Goal: Task Accomplishment & Management: Manage account settings

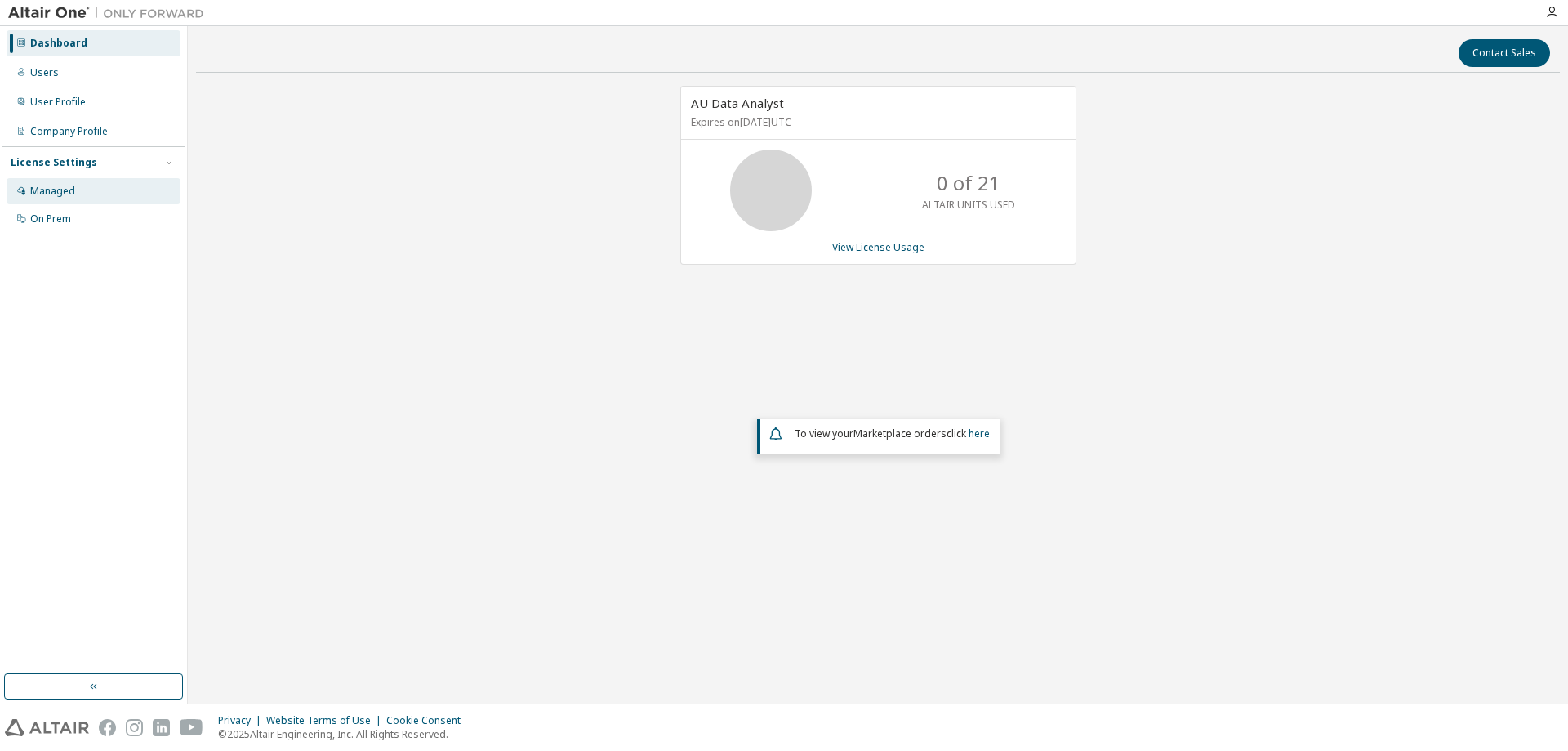
click at [92, 193] on div "Managed" at bounding box center [93, 191] width 173 height 26
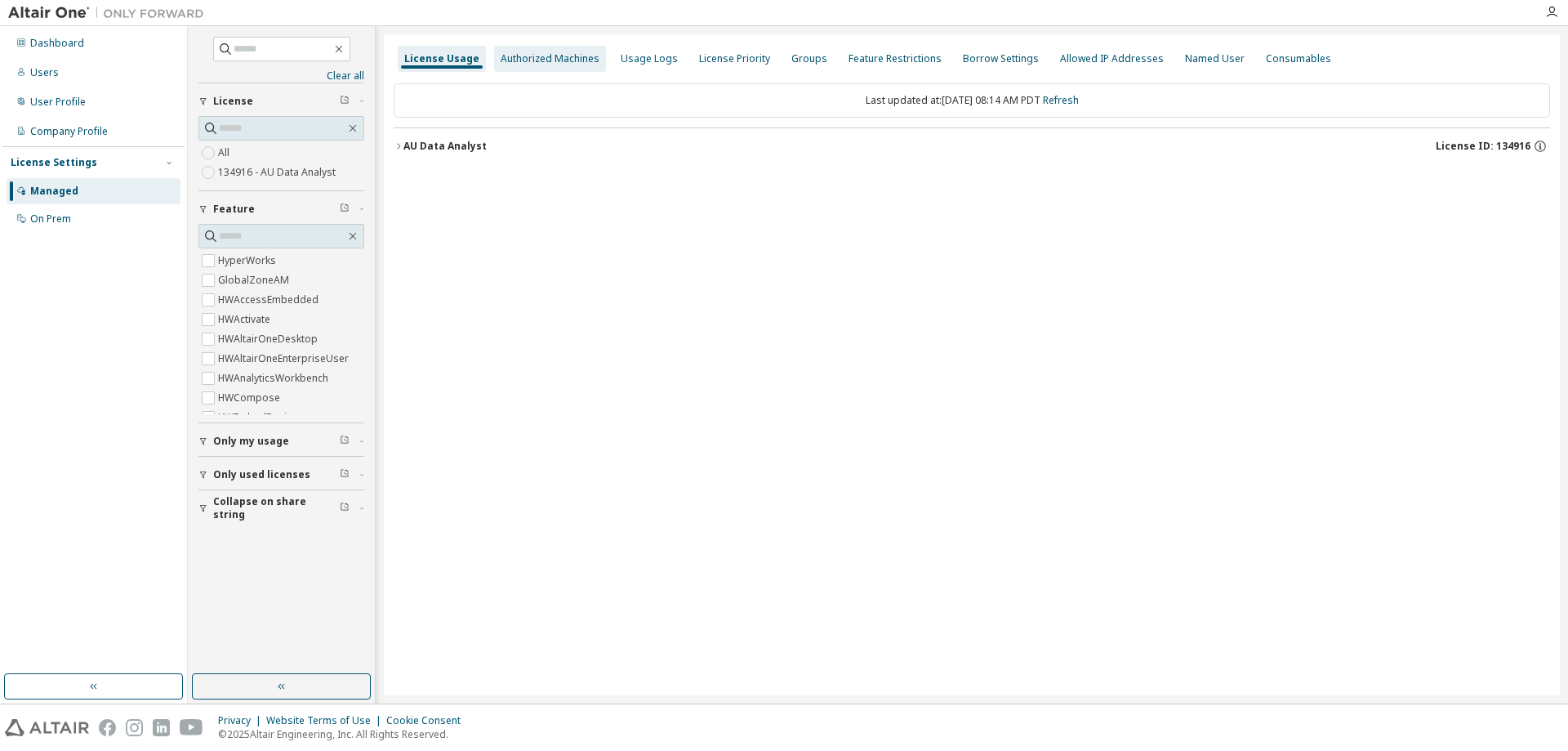
click at [500, 65] on div "Authorized Machines" at bounding box center [549, 59] width 99 height 13
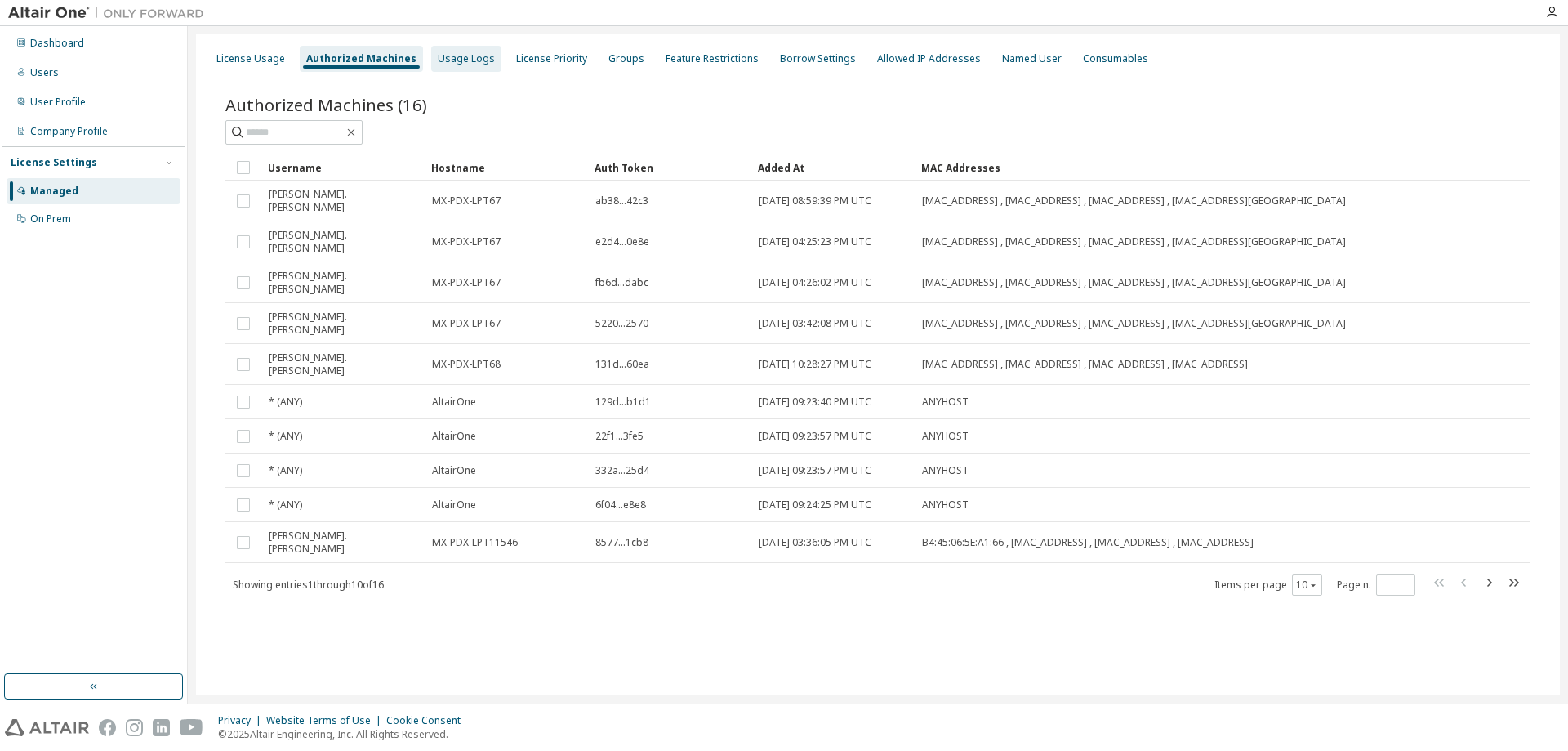
click at [465, 64] on div "Usage Logs" at bounding box center [465, 59] width 57 height 13
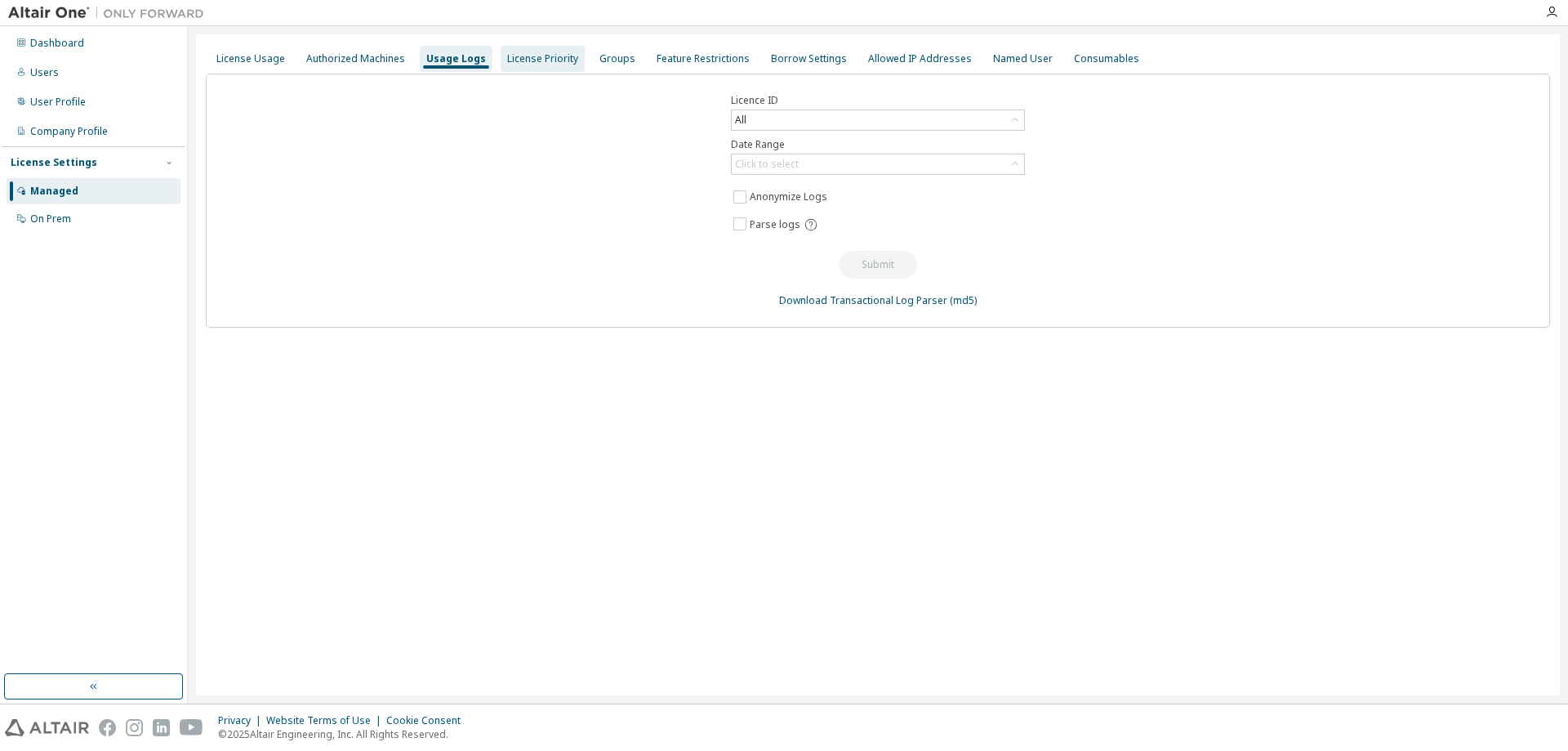
click at [550, 65] on div "License Priority" at bounding box center [543, 59] width 71 height 13
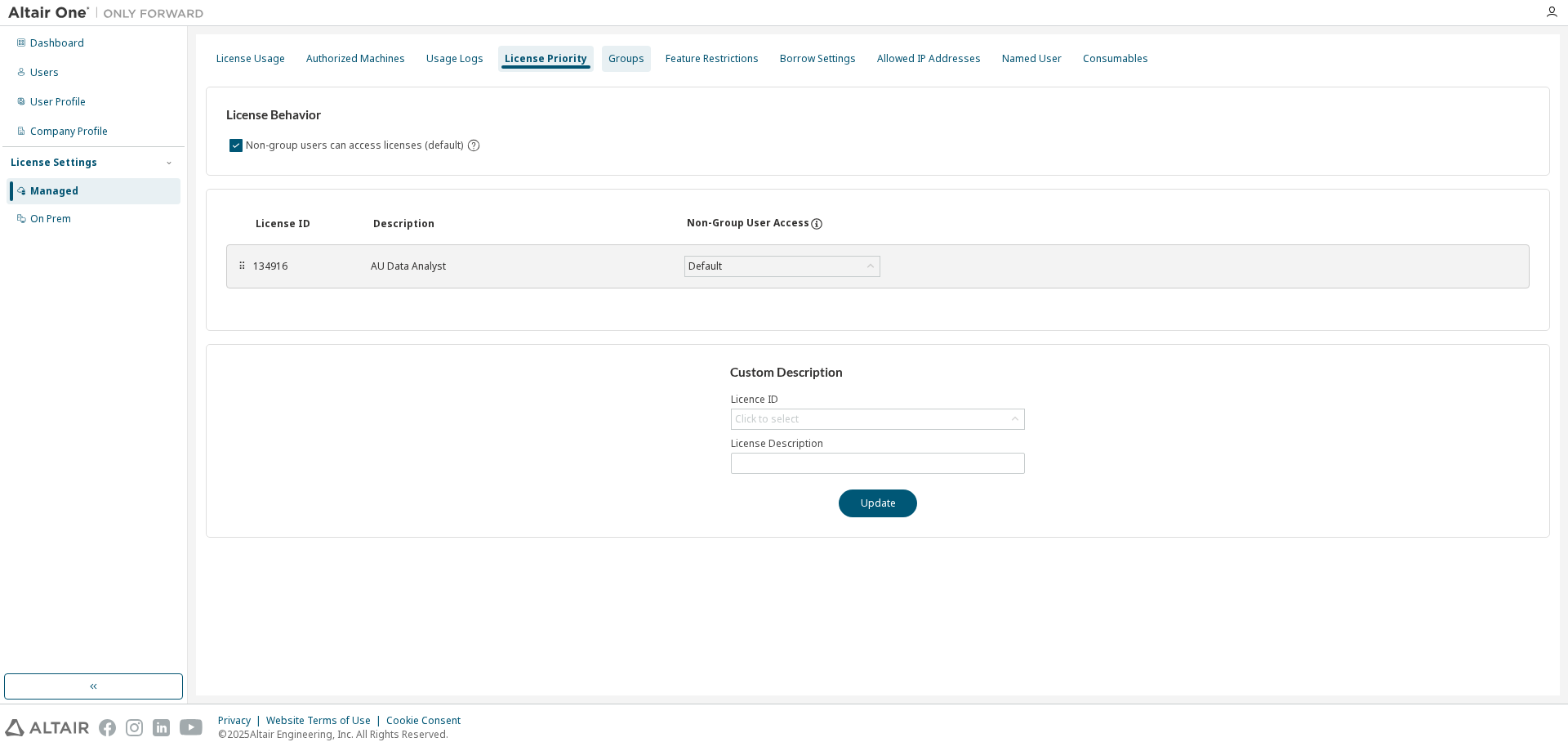
click at [614, 56] on div "Groups" at bounding box center [625, 59] width 36 height 13
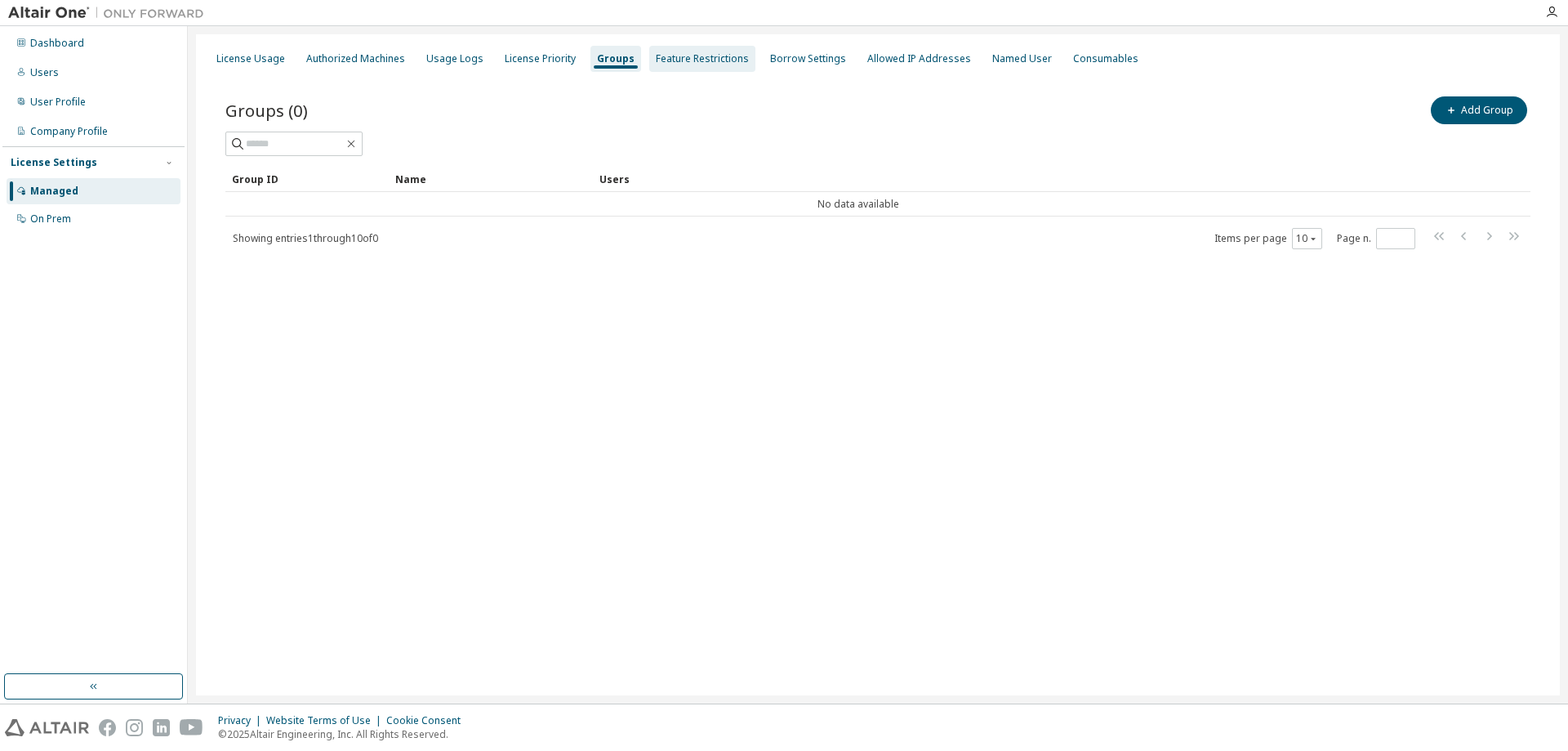
click at [655, 56] on div "Feature Restrictions" at bounding box center [702, 59] width 93 height 13
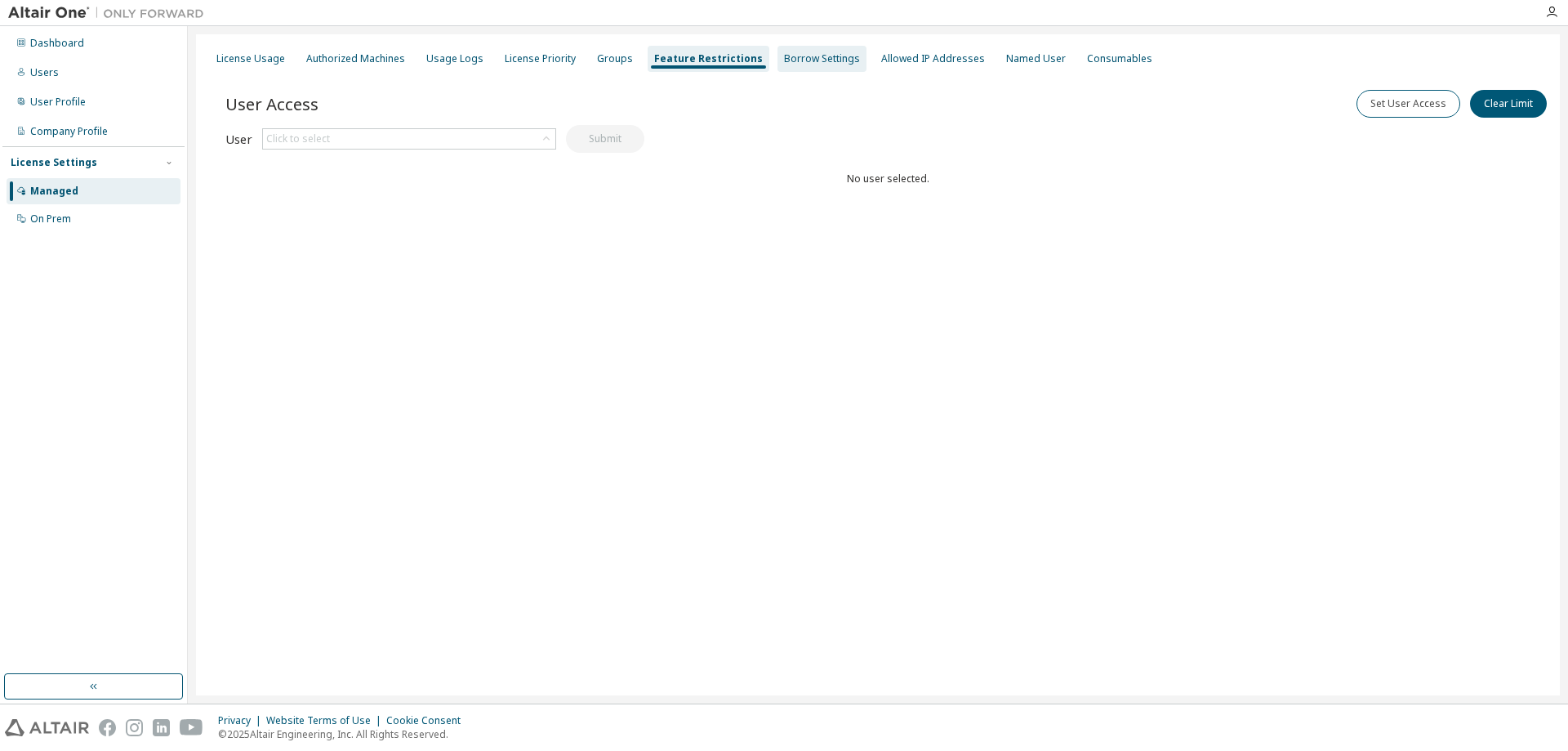
click at [784, 58] on div "Borrow Settings" at bounding box center [821, 59] width 76 height 13
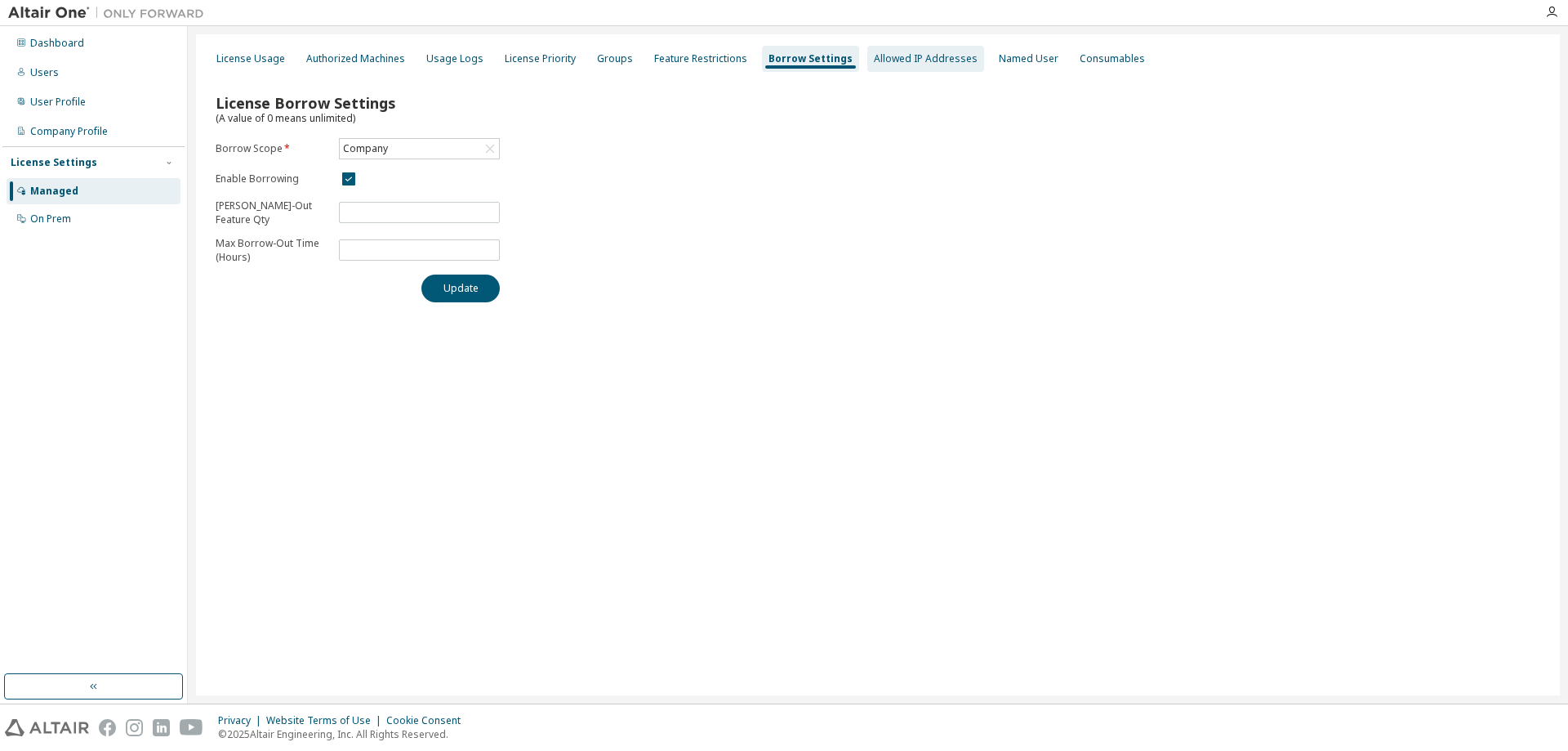
click at [885, 56] on div "Allowed IP Addresses" at bounding box center [926, 59] width 104 height 13
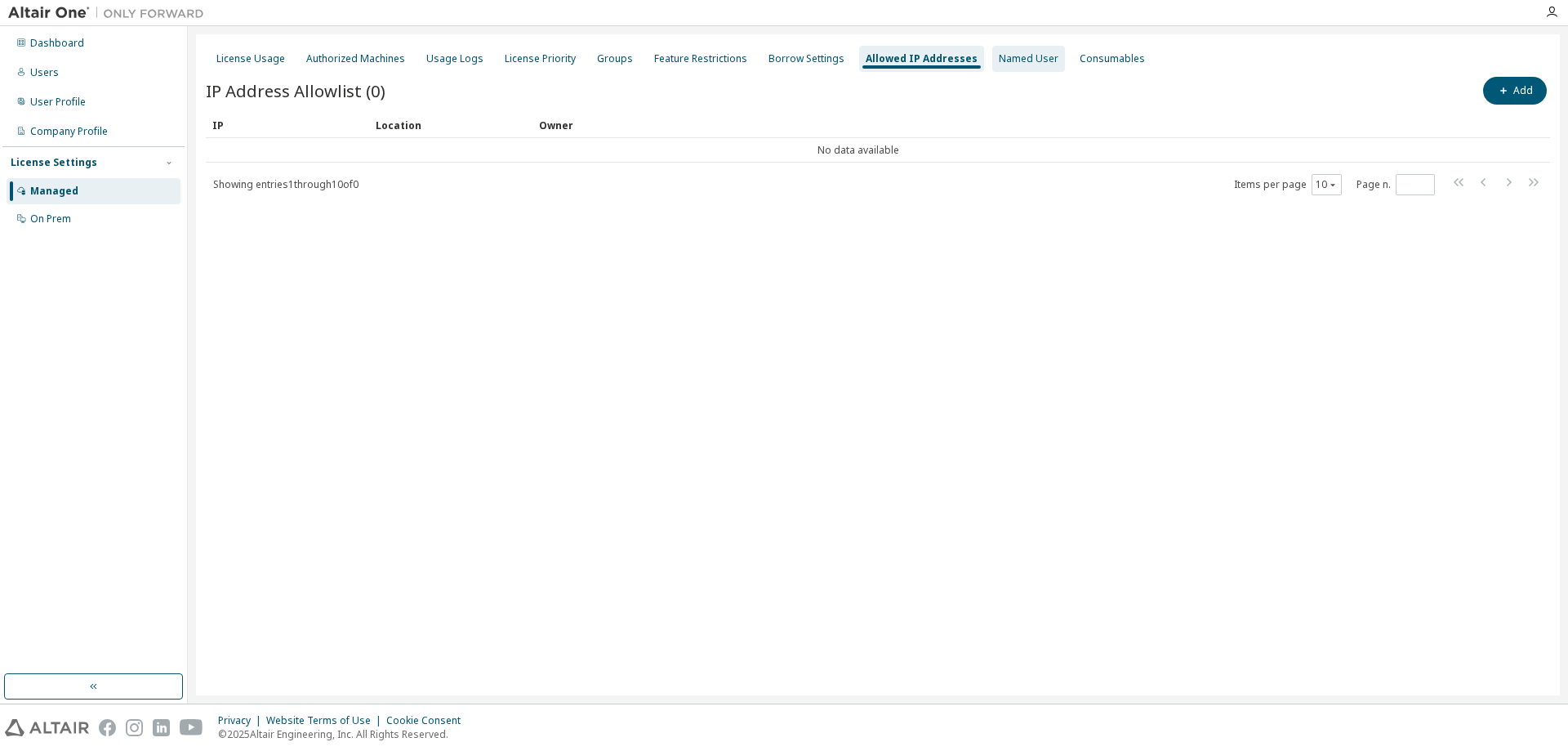
click at [1003, 63] on div "Named User" at bounding box center [1028, 59] width 60 height 13
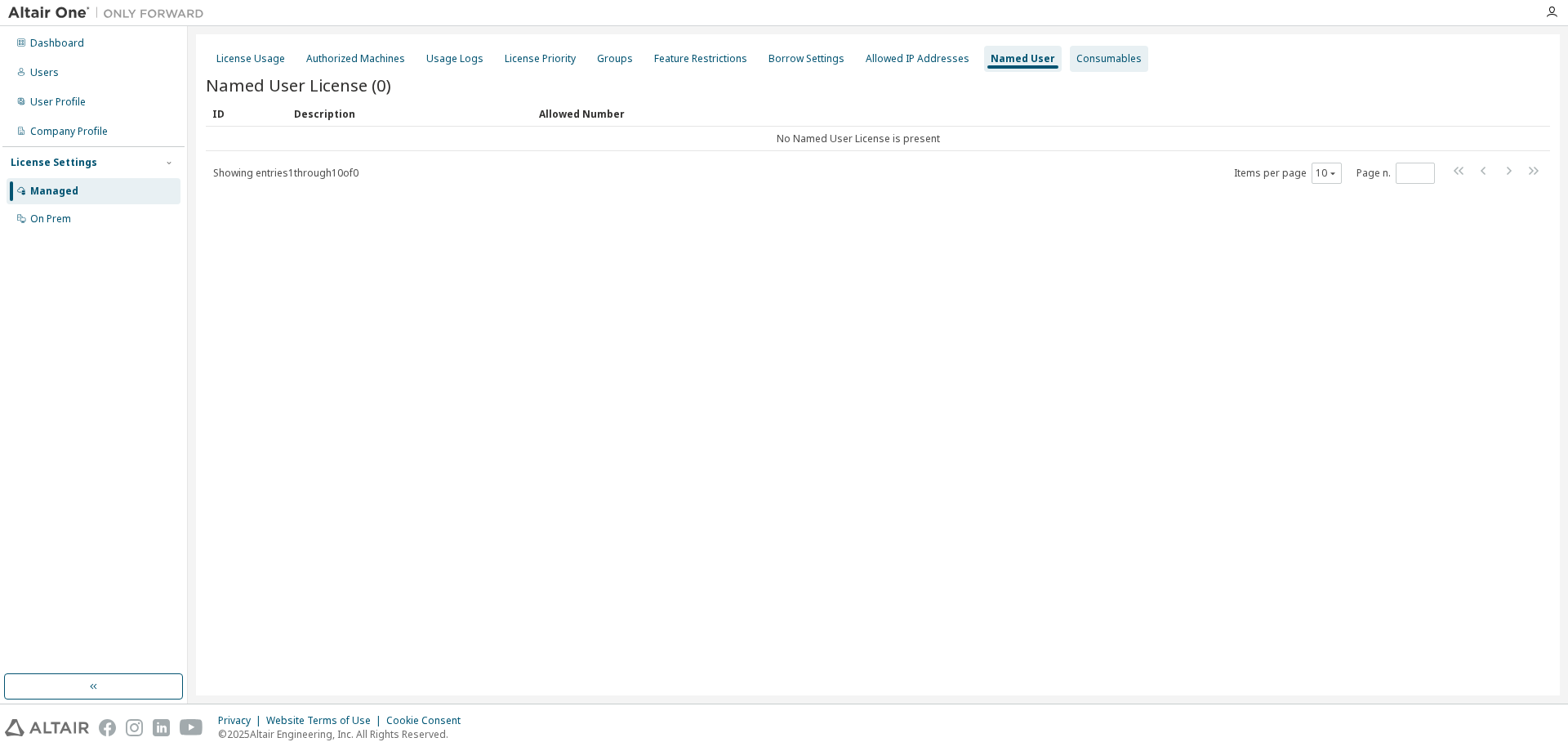
click at [1082, 63] on div "Consumables" at bounding box center [1109, 59] width 66 height 13
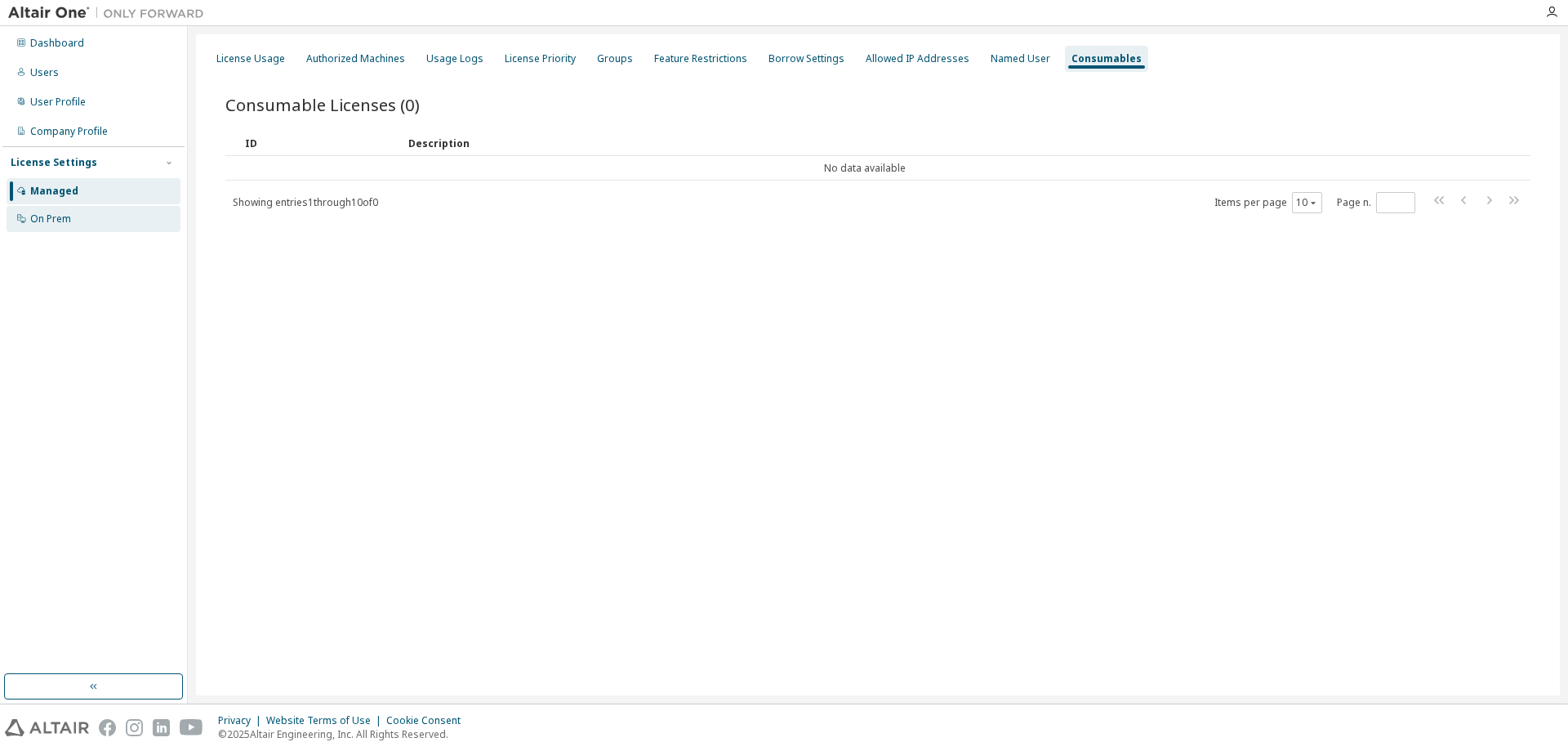
click at [62, 213] on div "On Prem" at bounding box center [50, 219] width 40 height 13
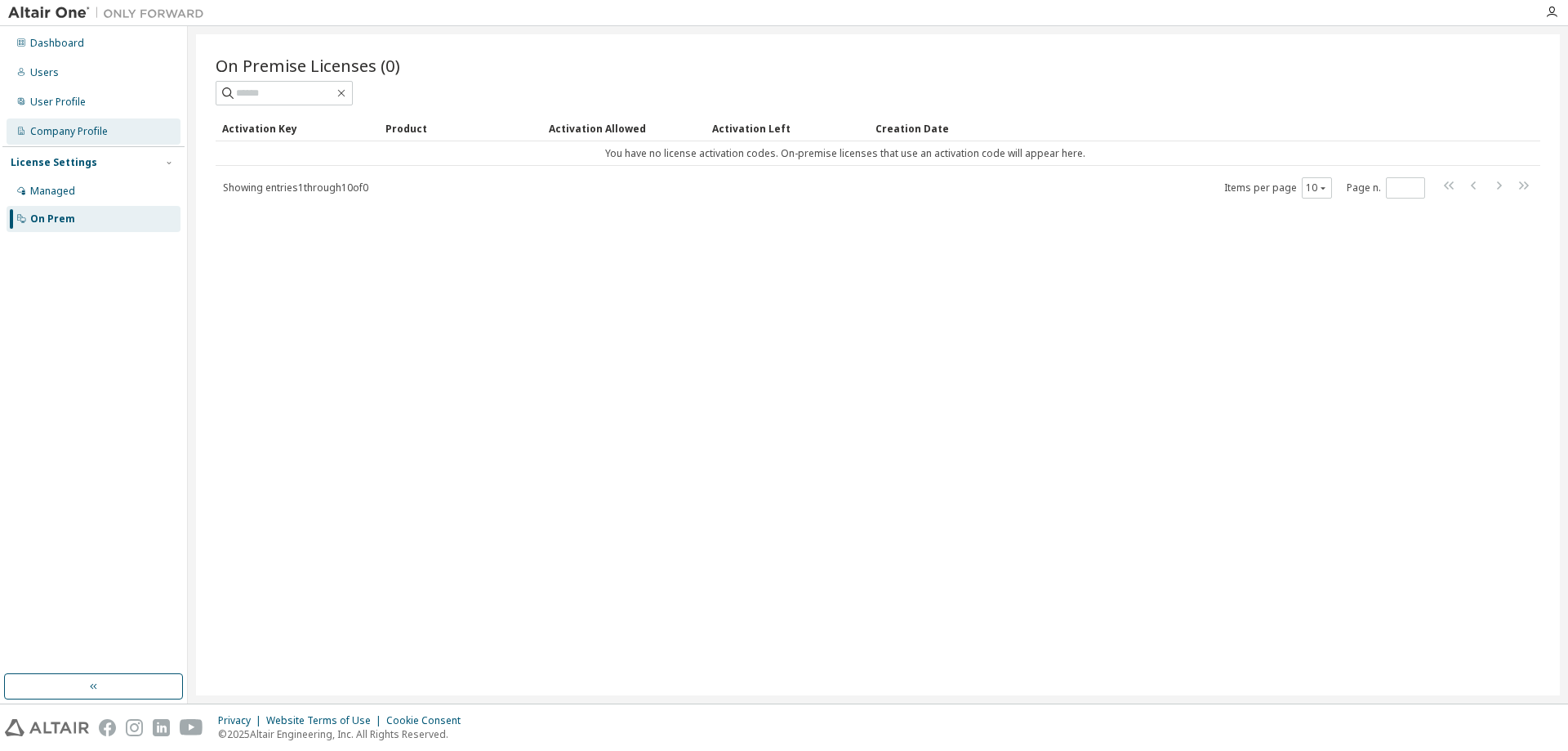
click at [90, 131] on div "Company Profile" at bounding box center [68, 132] width 77 height 13
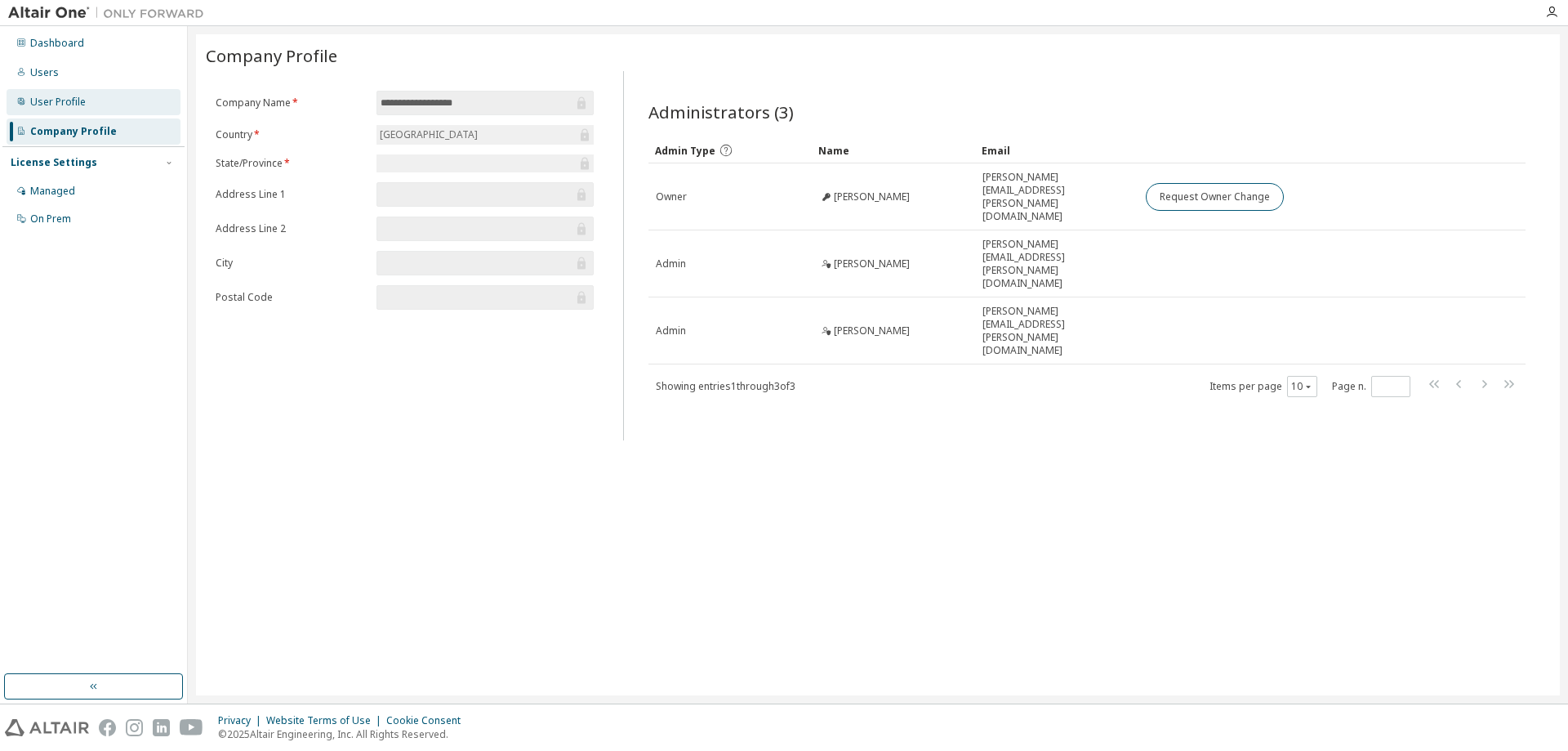
click at [93, 112] on div "User Profile" at bounding box center [93, 101] width 173 height 26
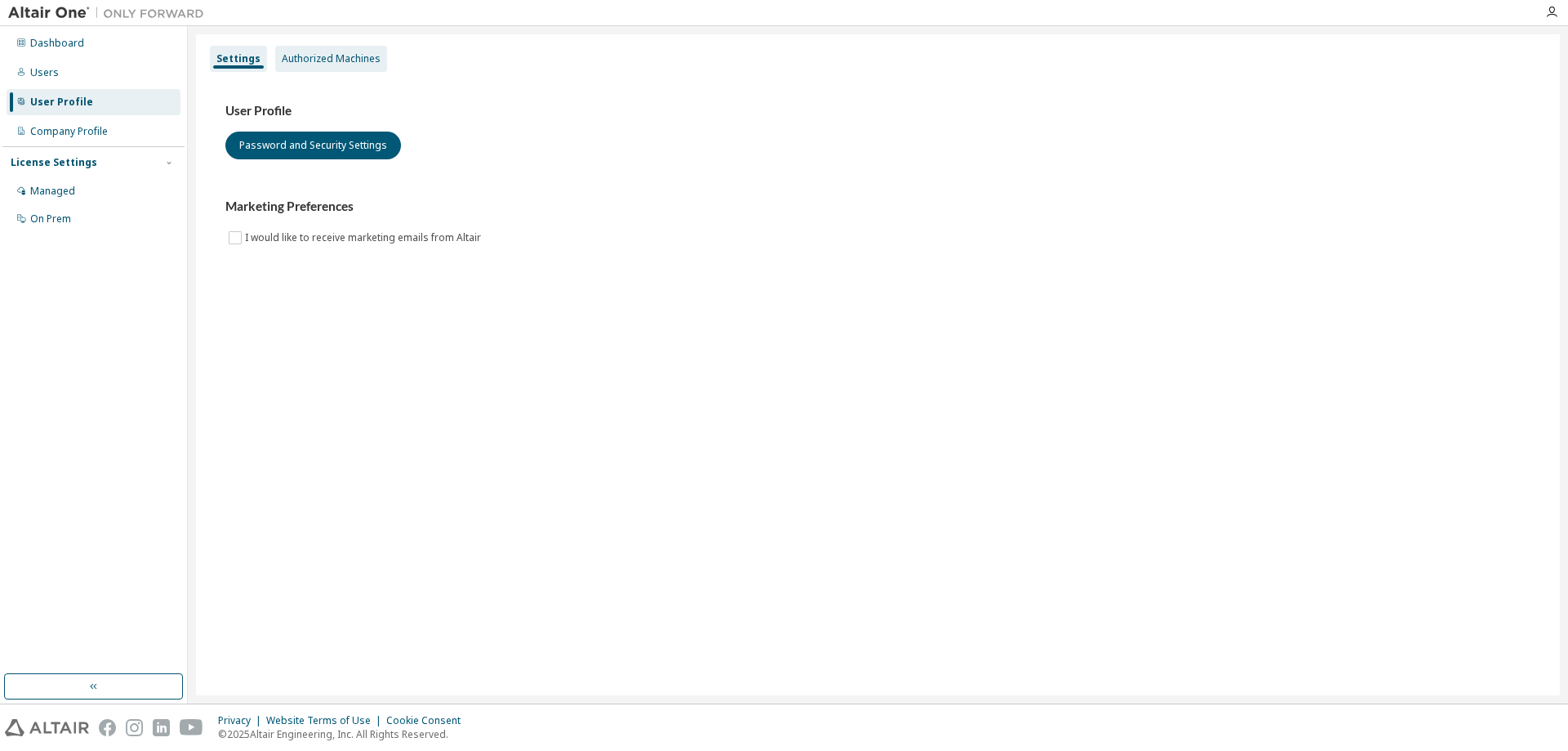
click at [312, 54] on div "Authorized Machines" at bounding box center [331, 59] width 99 height 13
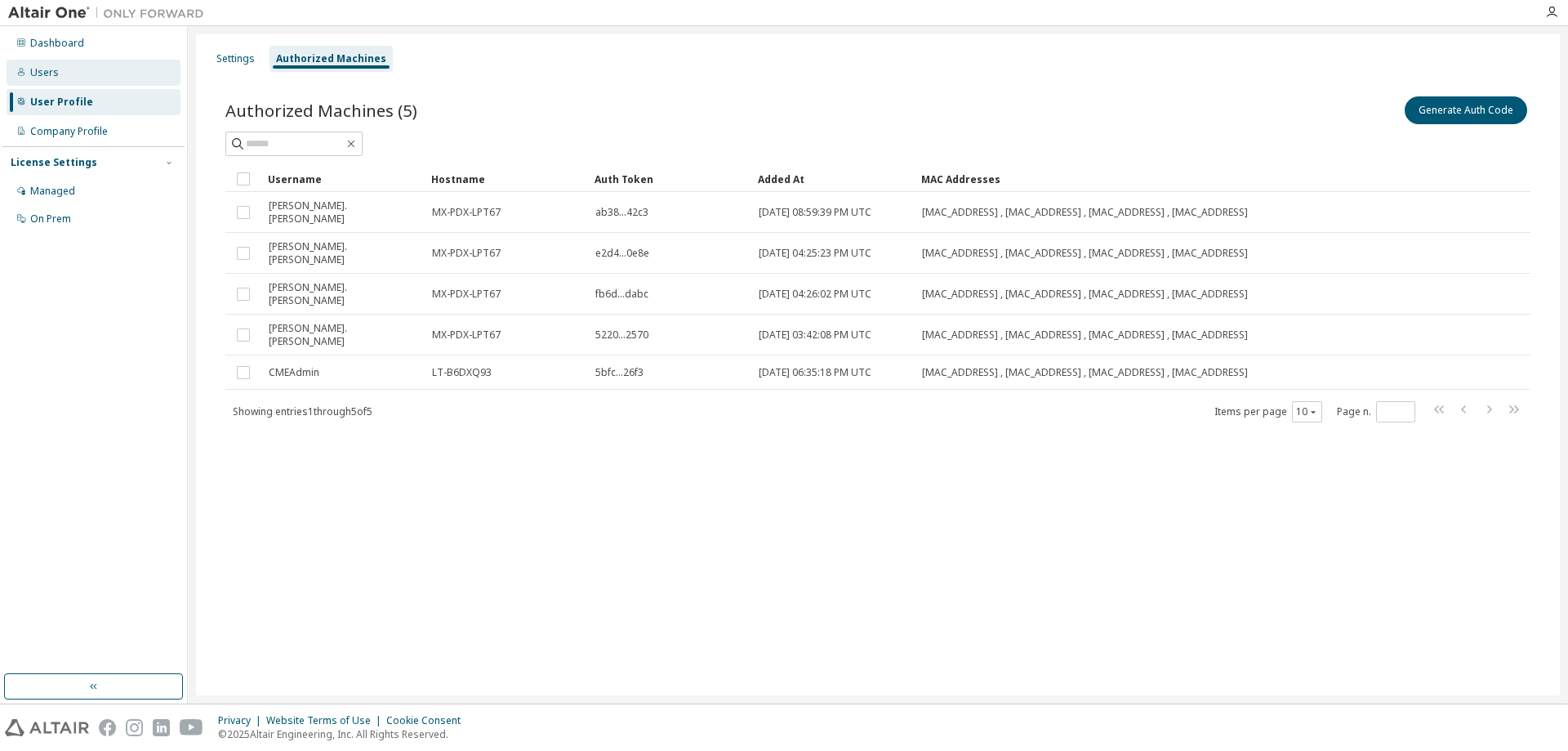
click at [51, 77] on div "Users" at bounding box center [44, 73] width 29 height 13
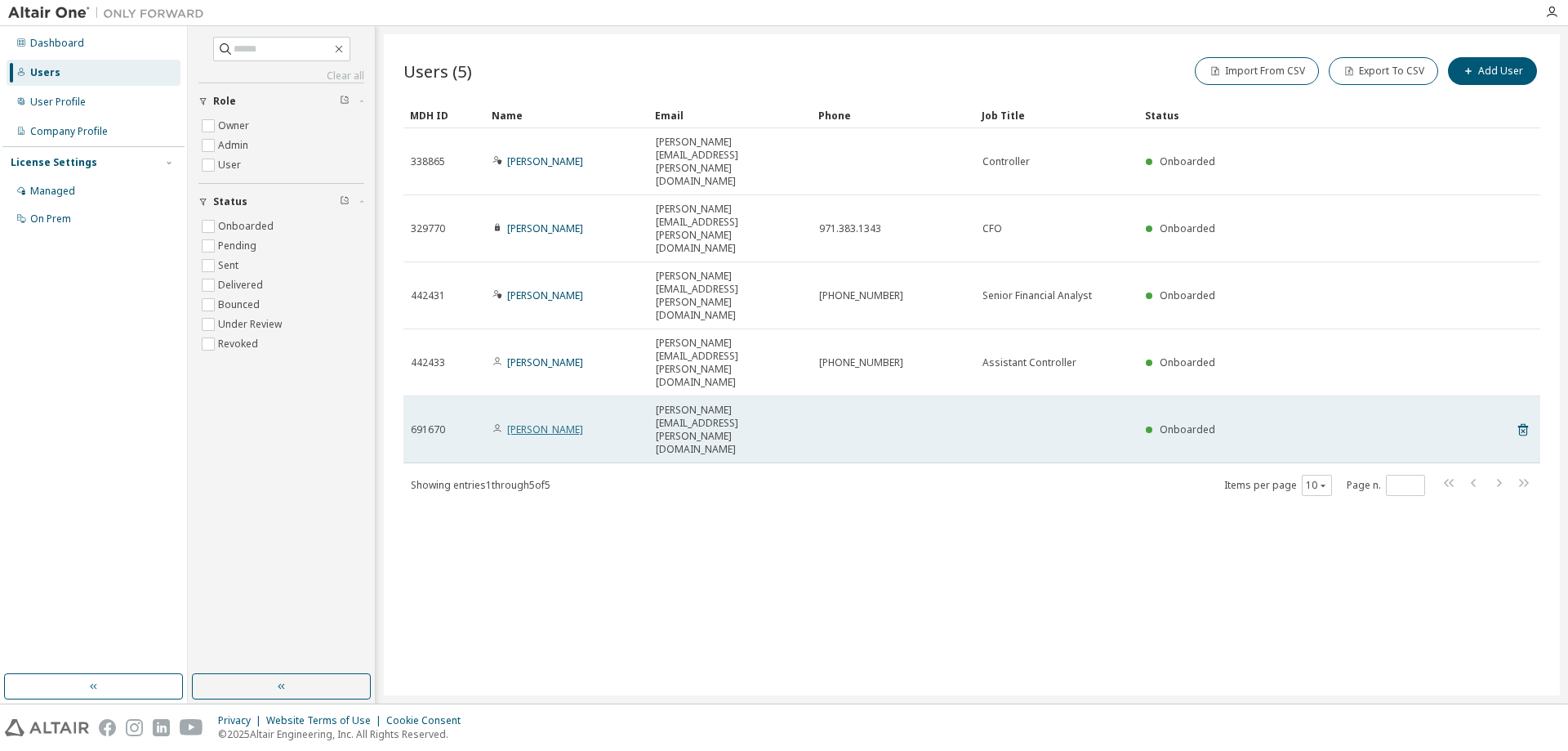
click at [548, 422] on link "Karen deRenne" at bounding box center [545, 429] width 76 height 13
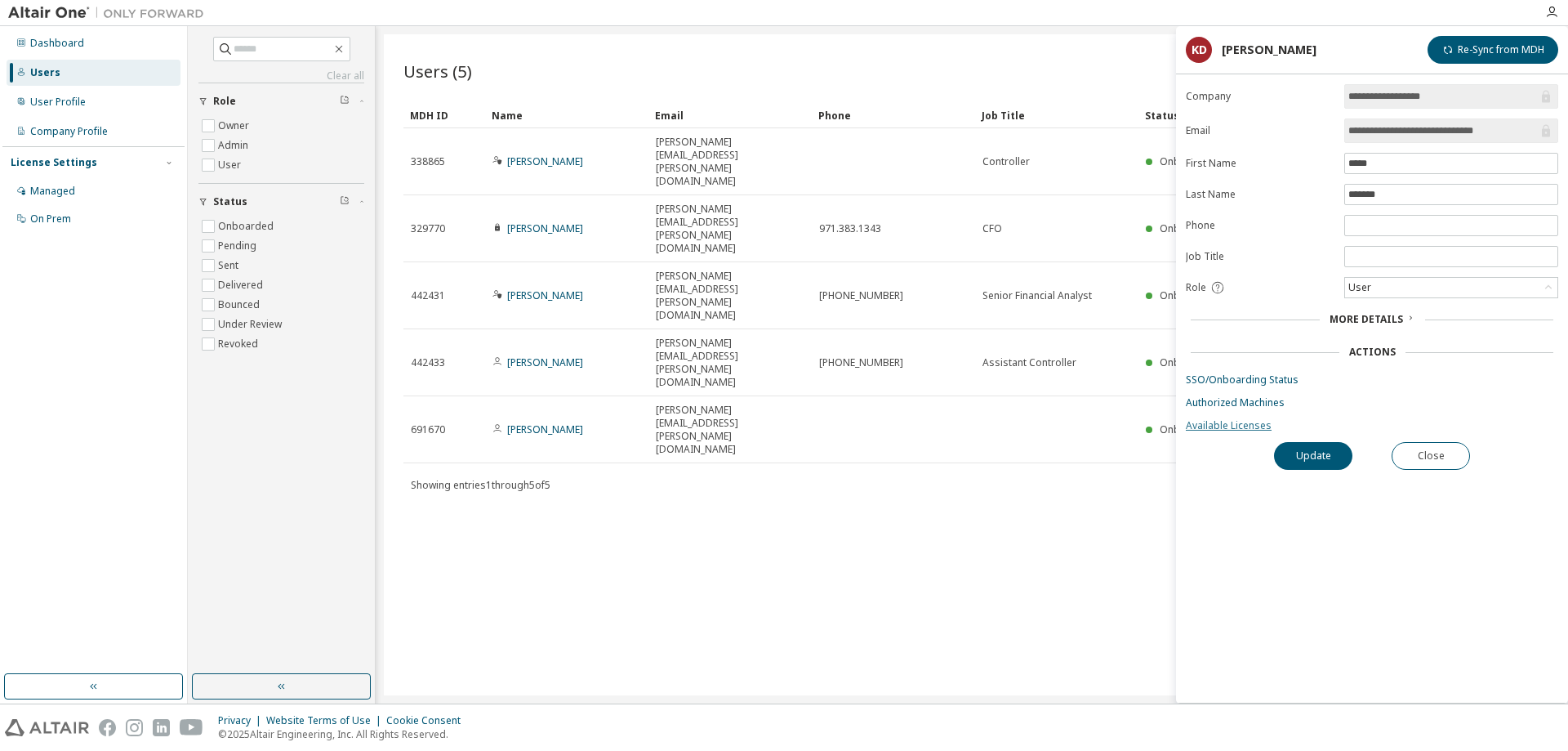
click at [1228, 421] on link "Available Licenses" at bounding box center [1371, 426] width 372 height 13
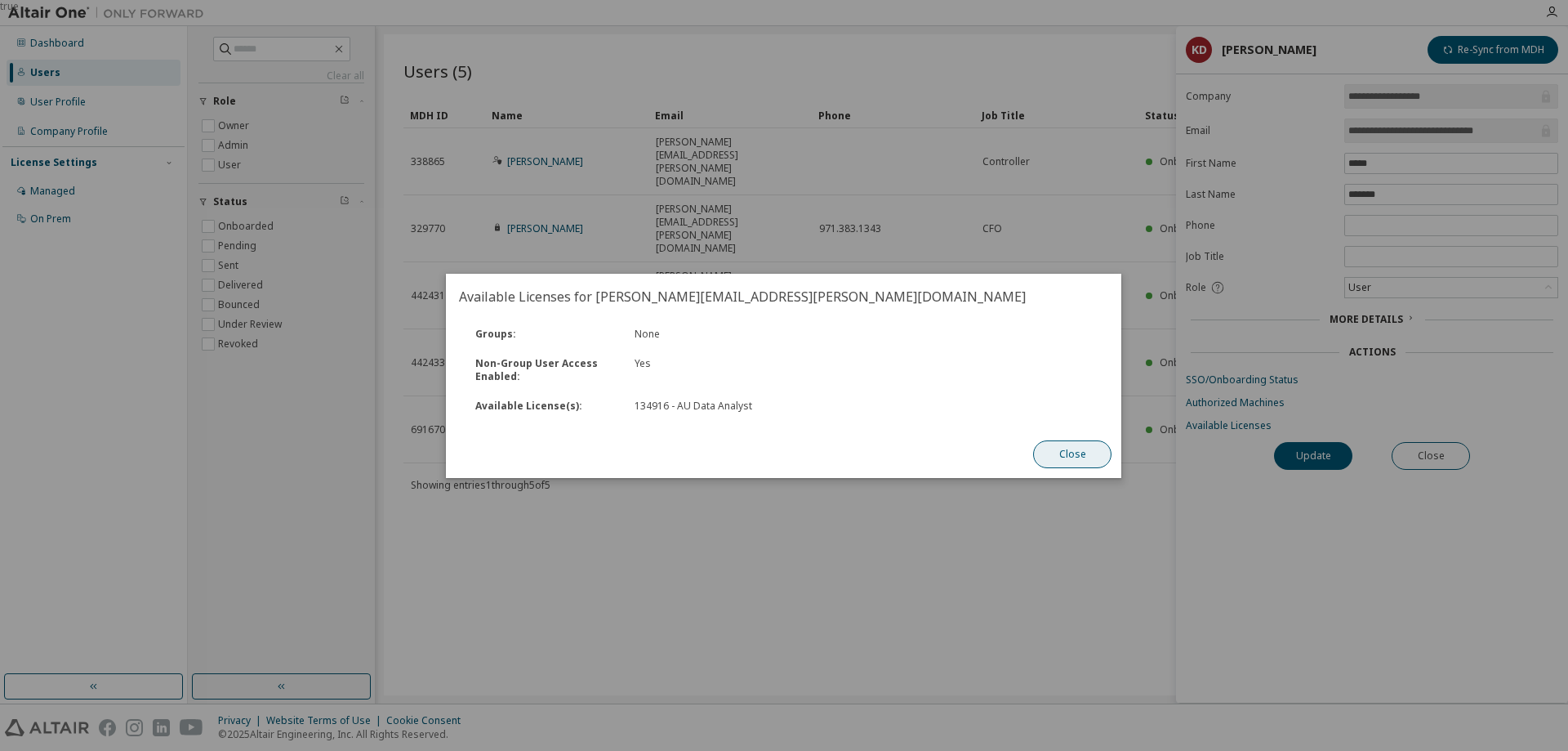
click at [1072, 455] on button "Close" at bounding box center [1073, 454] width 78 height 28
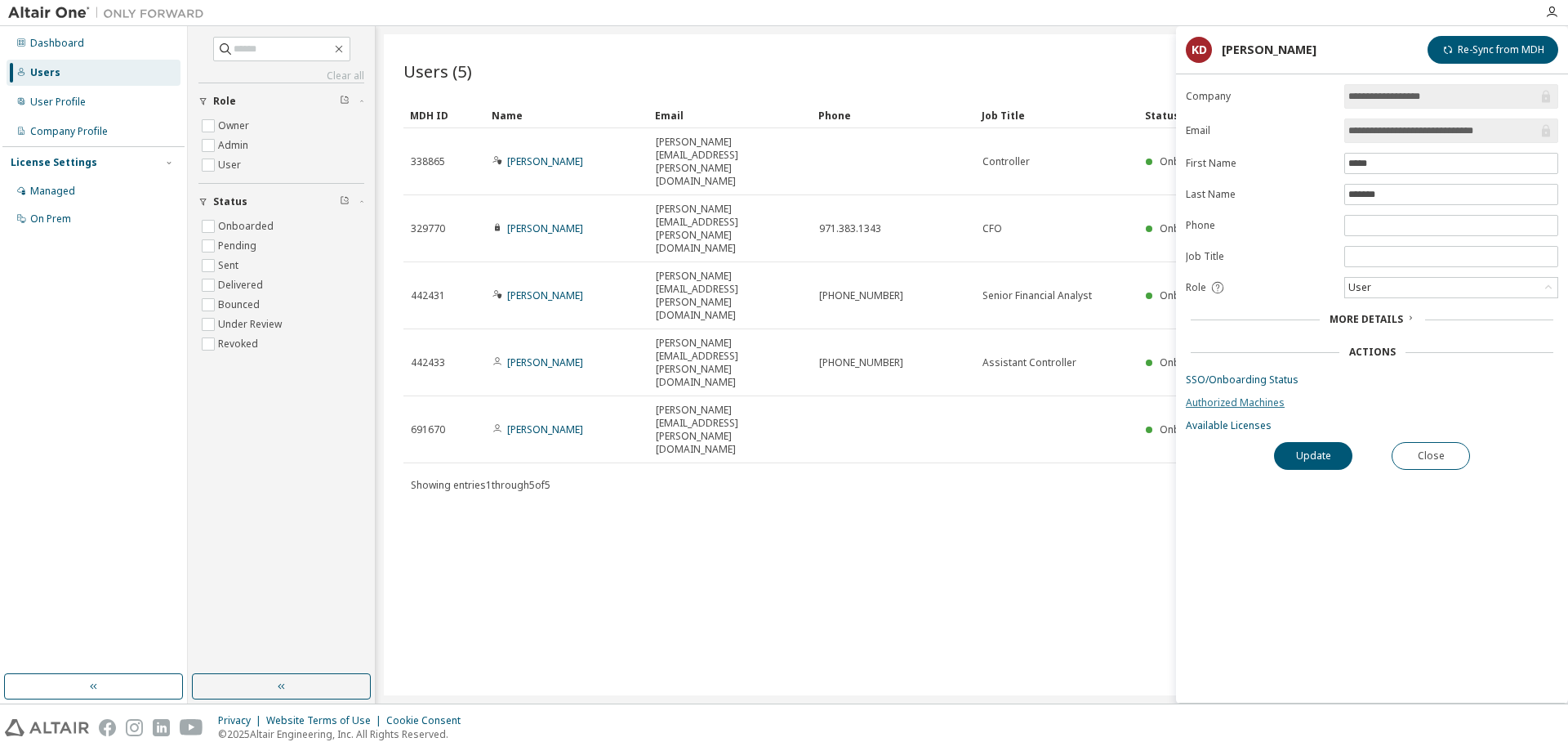
click at [1233, 404] on link "Authorized Machines" at bounding box center [1371, 403] width 372 height 13
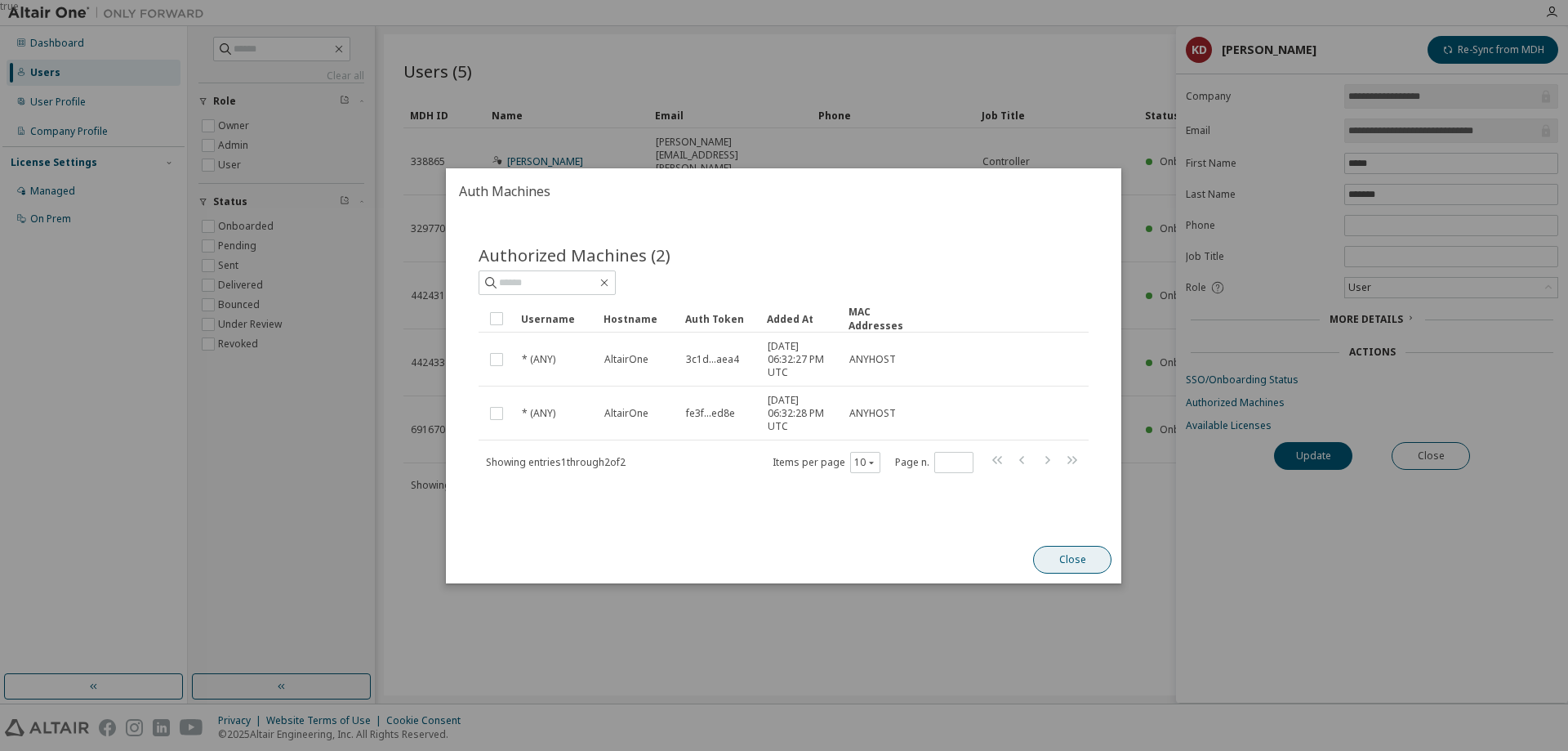
click at [1060, 553] on button "Close" at bounding box center [1073, 559] width 78 height 28
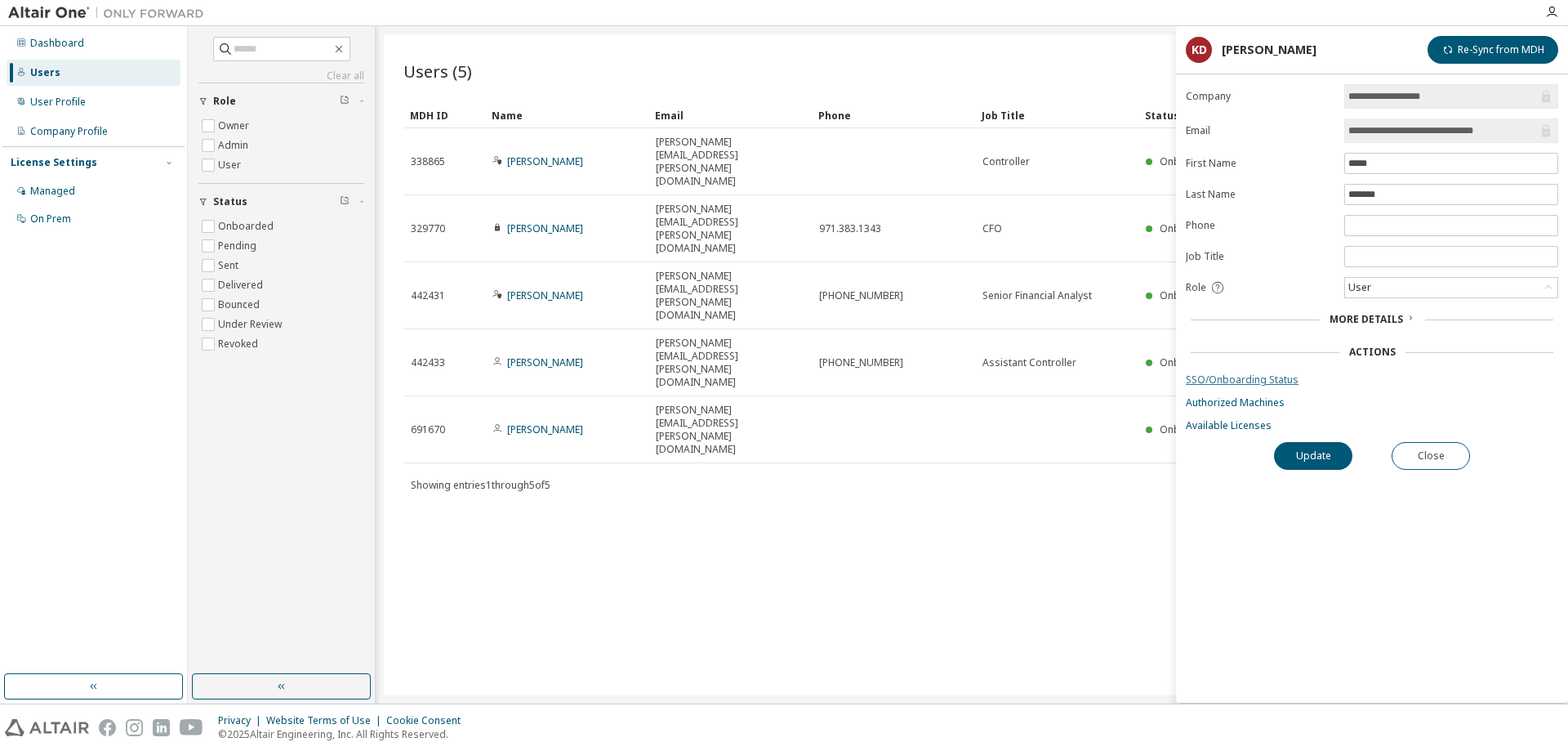
click at [1236, 377] on link "SSO/Onboarding Status" at bounding box center [1371, 380] width 372 height 13
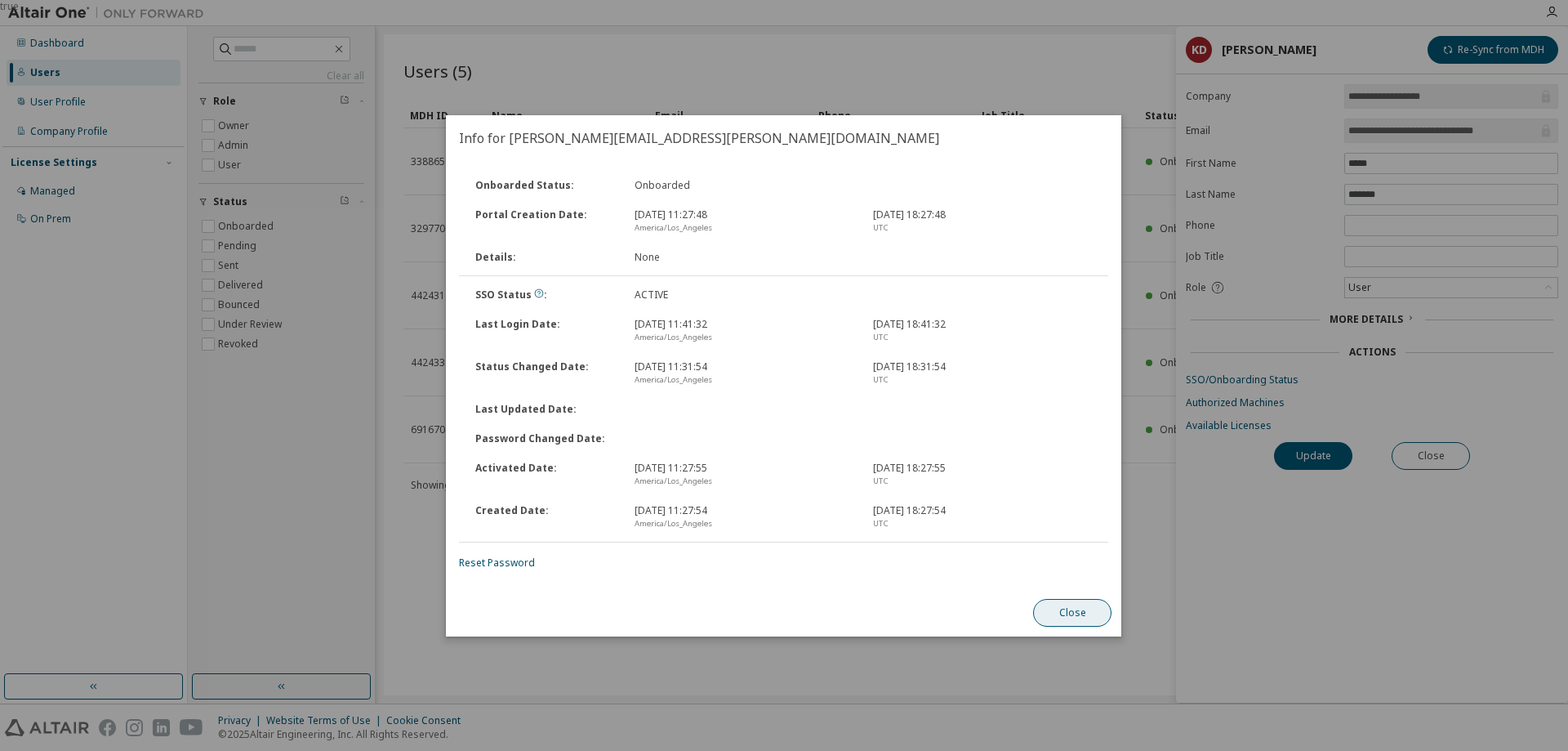
click at [1061, 614] on button "Close" at bounding box center [1073, 612] width 78 height 28
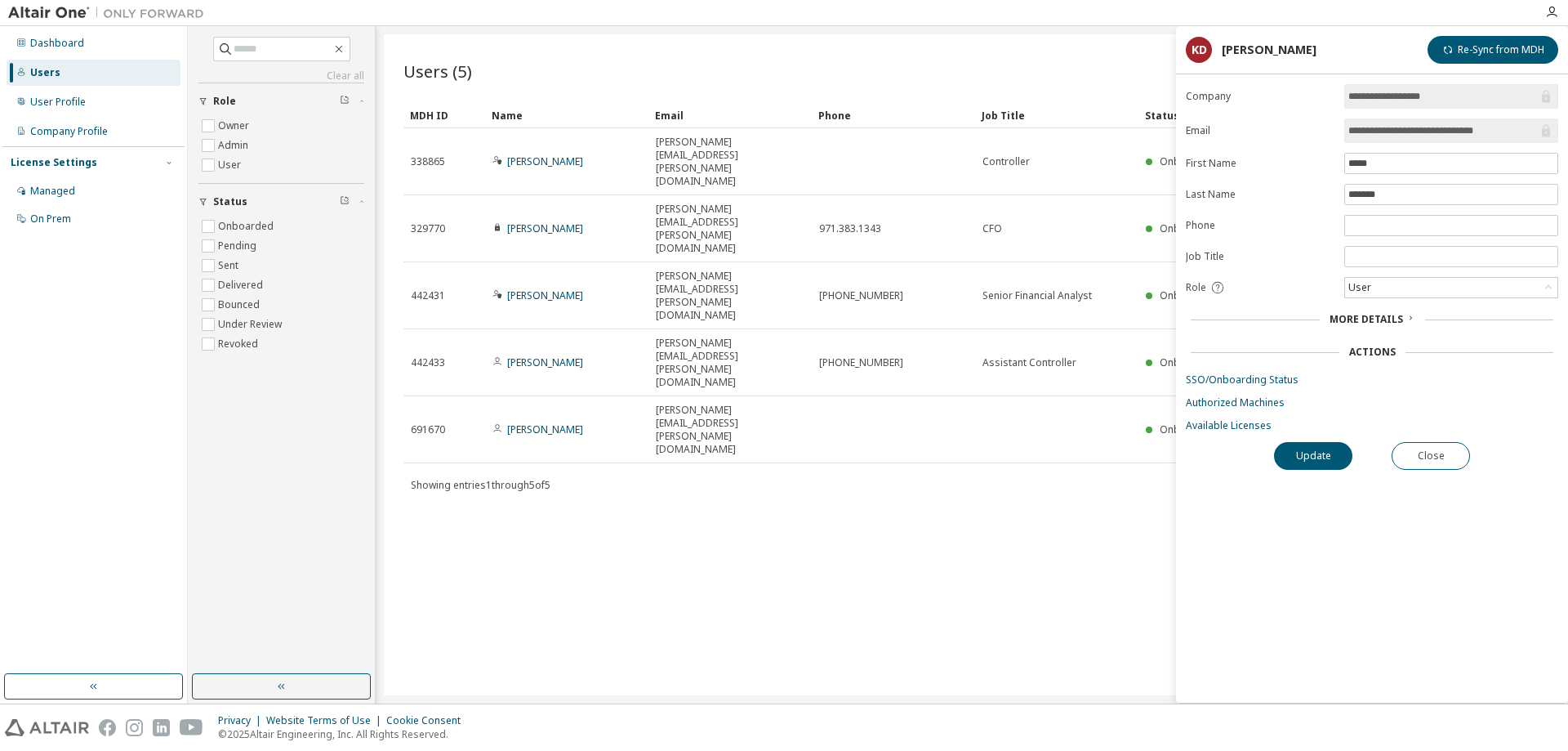
click at [746, 400] on div "Users (5) Import From CSV Export To CSV Add User Clear Load Save Save As Field …" at bounding box center [971, 364] width 1176 height 660
click at [1426, 452] on button "Close" at bounding box center [1430, 455] width 78 height 28
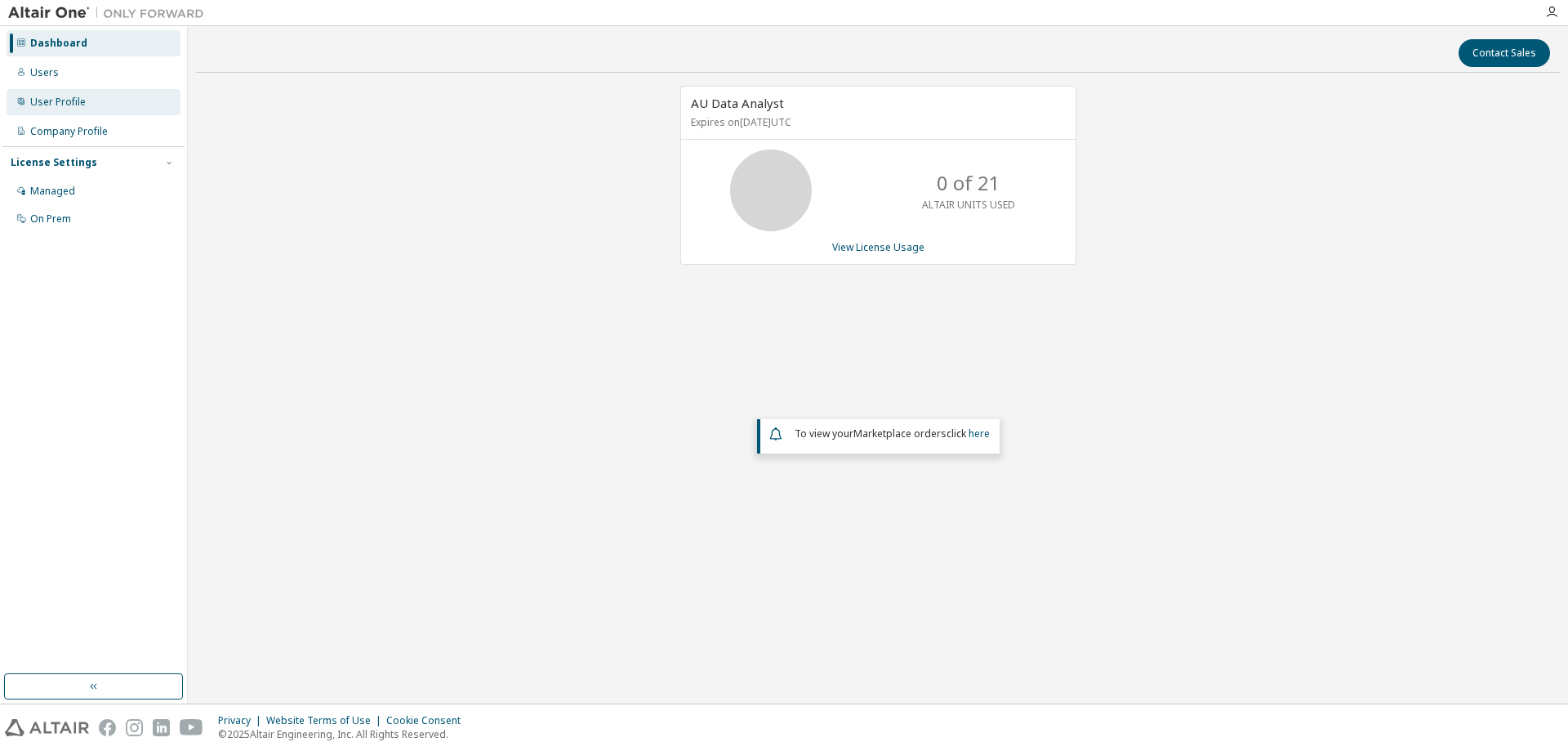
click at [51, 100] on div "User Profile" at bounding box center [58, 102] width 56 height 13
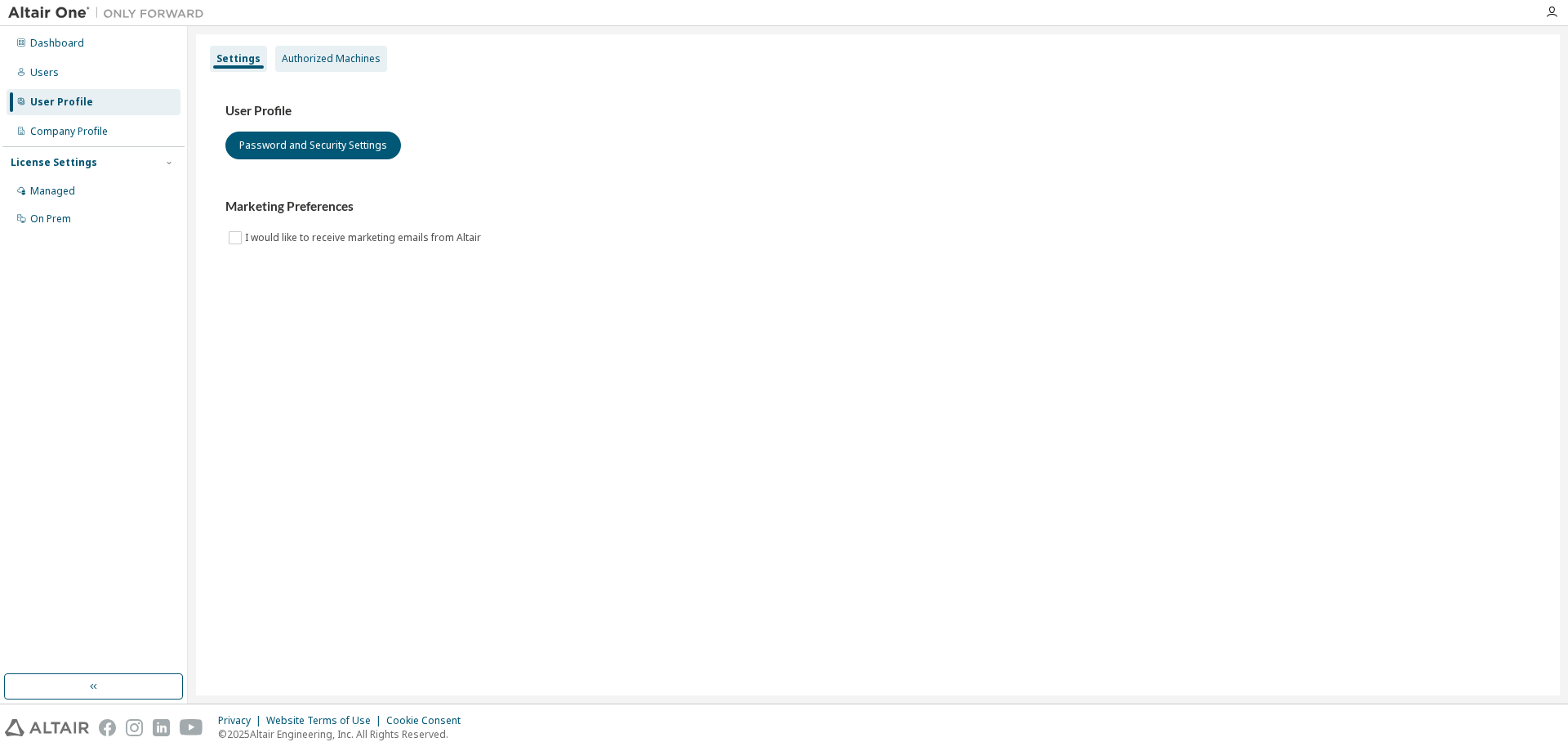
click at [314, 66] on div "Authorized Machines" at bounding box center [332, 58] width 112 height 26
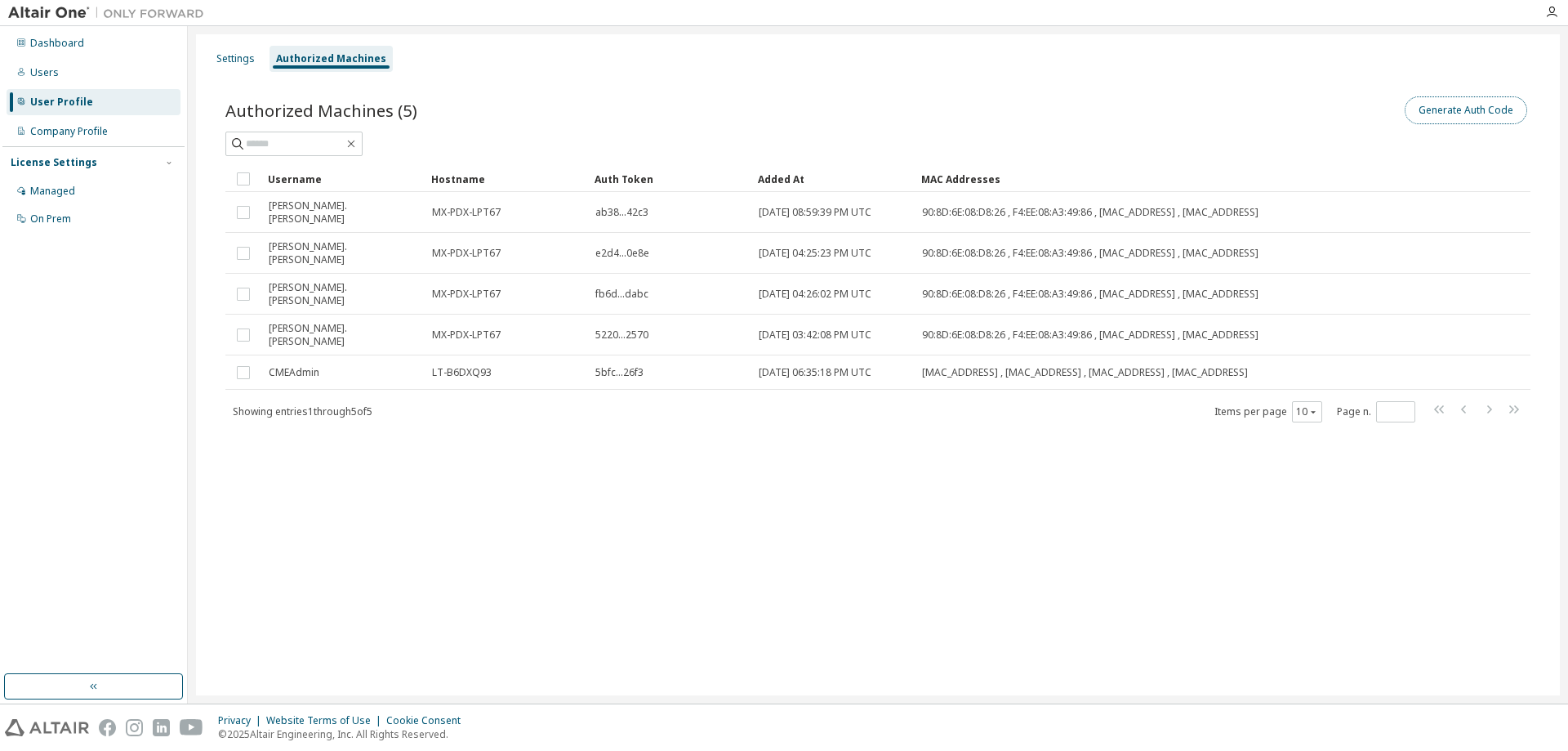
click at [1436, 108] on button "Generate Auth Code" at bounding box center [1465, 110] width 122 height 28
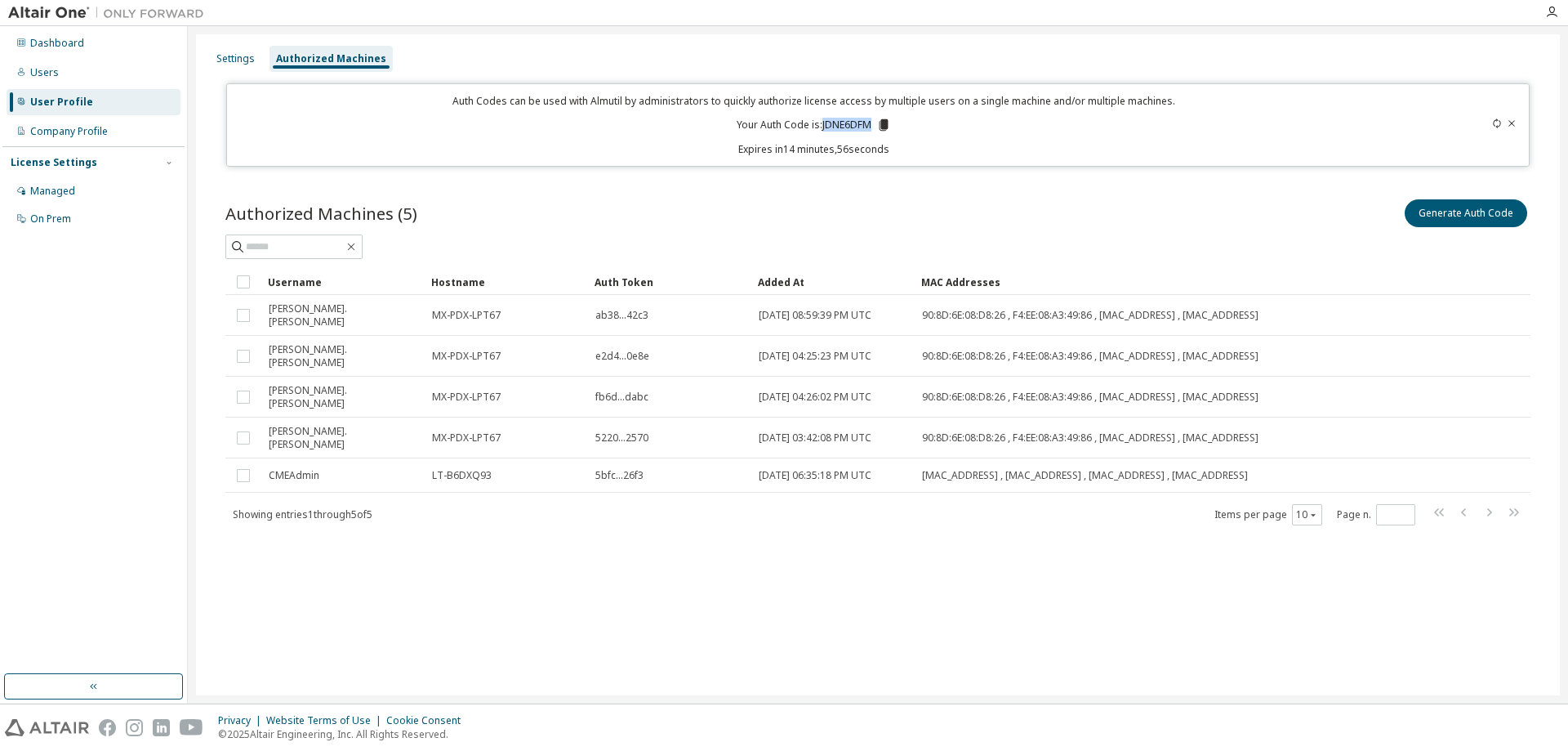
drag, startPoint x: 822, startPoint y: 126, endPoint x: 874, endPoint y: 125, distance: 52.0
click at [874, 125] on p "Your Auth Code is: JDNE6DFM" at bounding box center [813, 124] width 154 height 14
copy p "JDNE6DFM"
click at [641, 242] on div at bounding box center [878, 246] width 1305 height 24
